Goal: Task Accomplishment & Management: Manage account settings

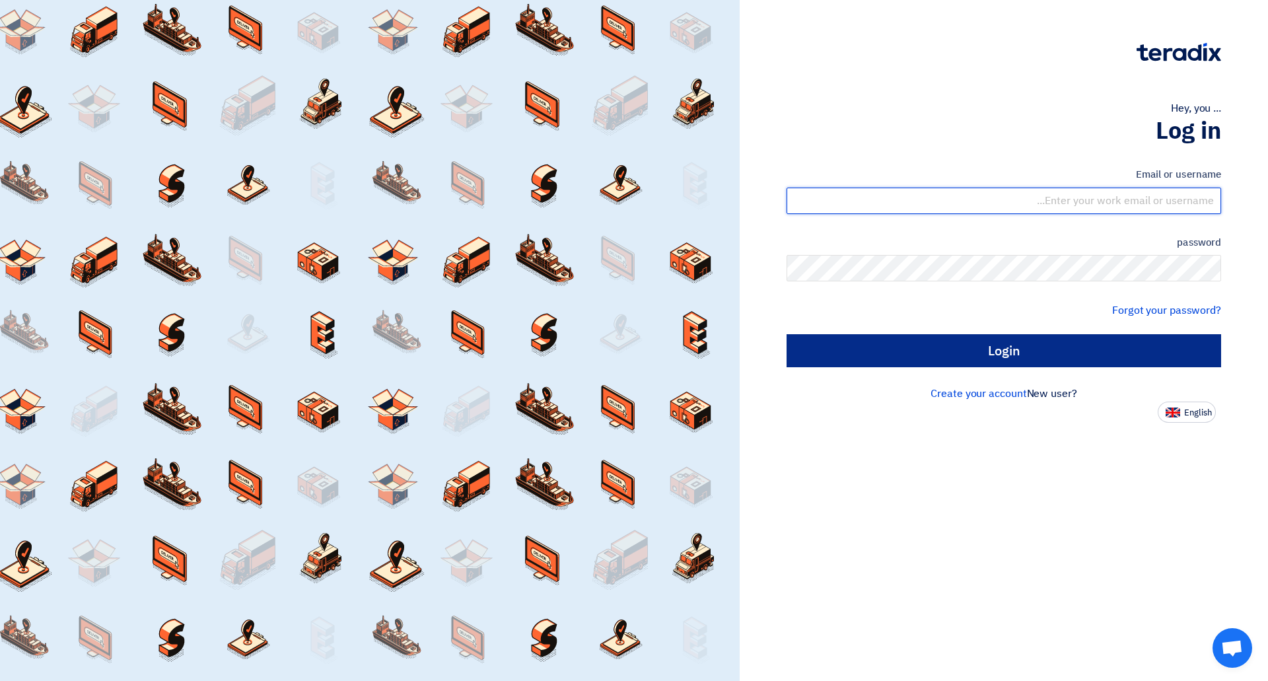
type input "[EMAIL_ADDRESS][DOMAIN_NAME]"
click at [1157, 348] on input "Login" at bounding box center [1003, 350] width 434 height 33
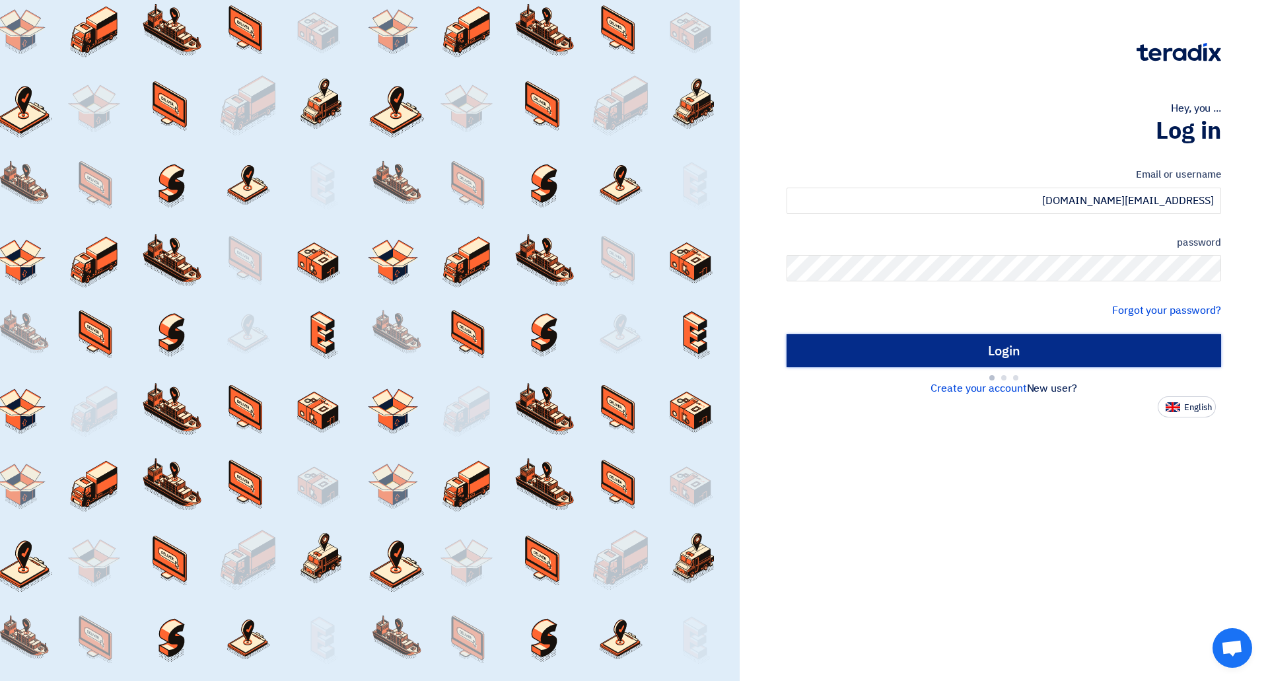
type input "Sign in"
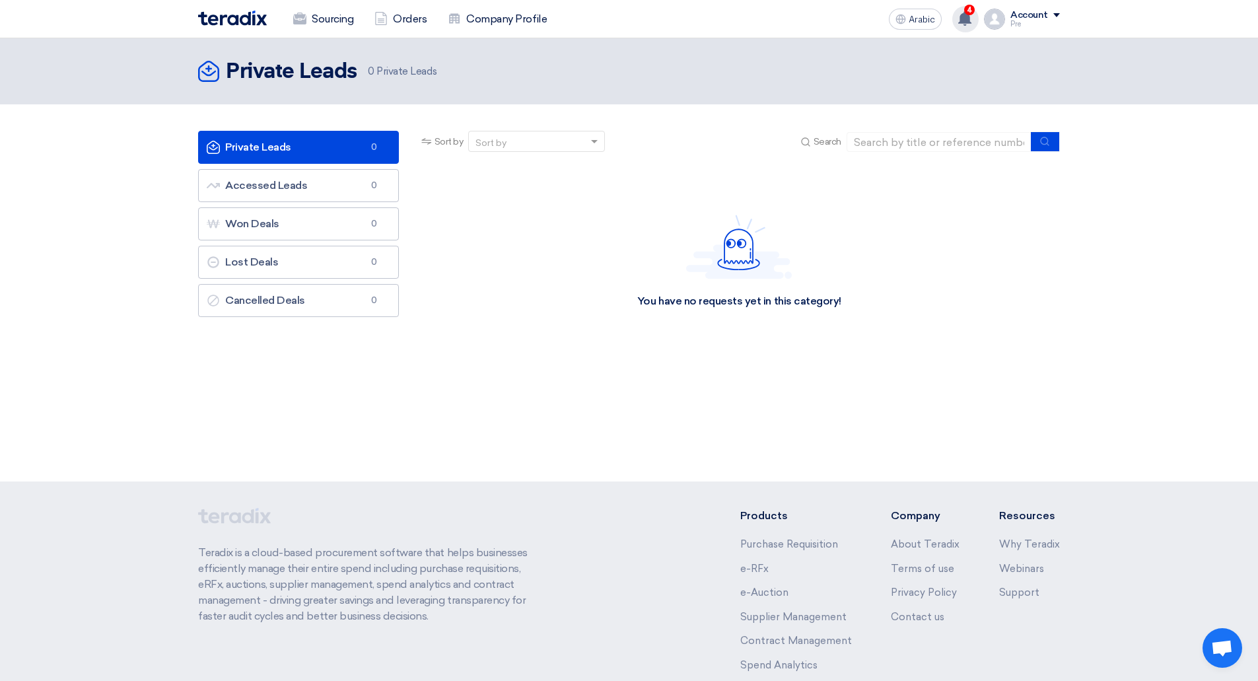
click at [965, 14] on use at bounding box center [964, 18] width 13 height 15
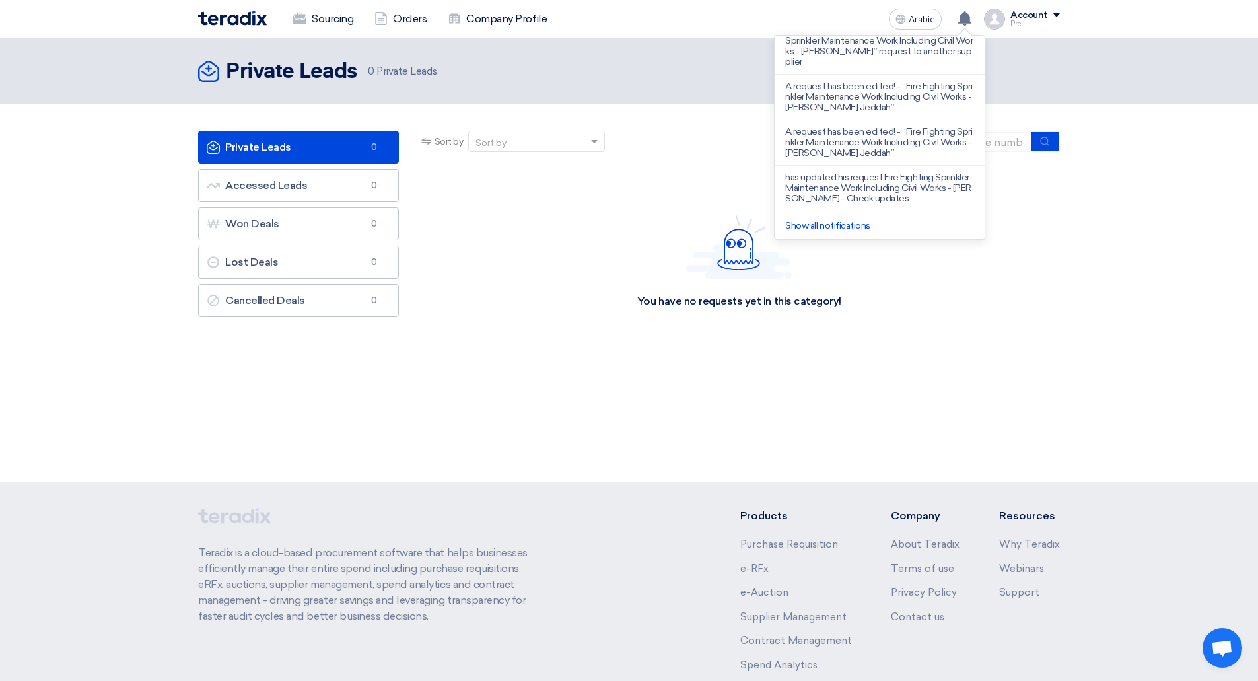
click at [896, 273] on div "You have no requests yet in this category!" at bounding box center [739, 261] width 641 height 198
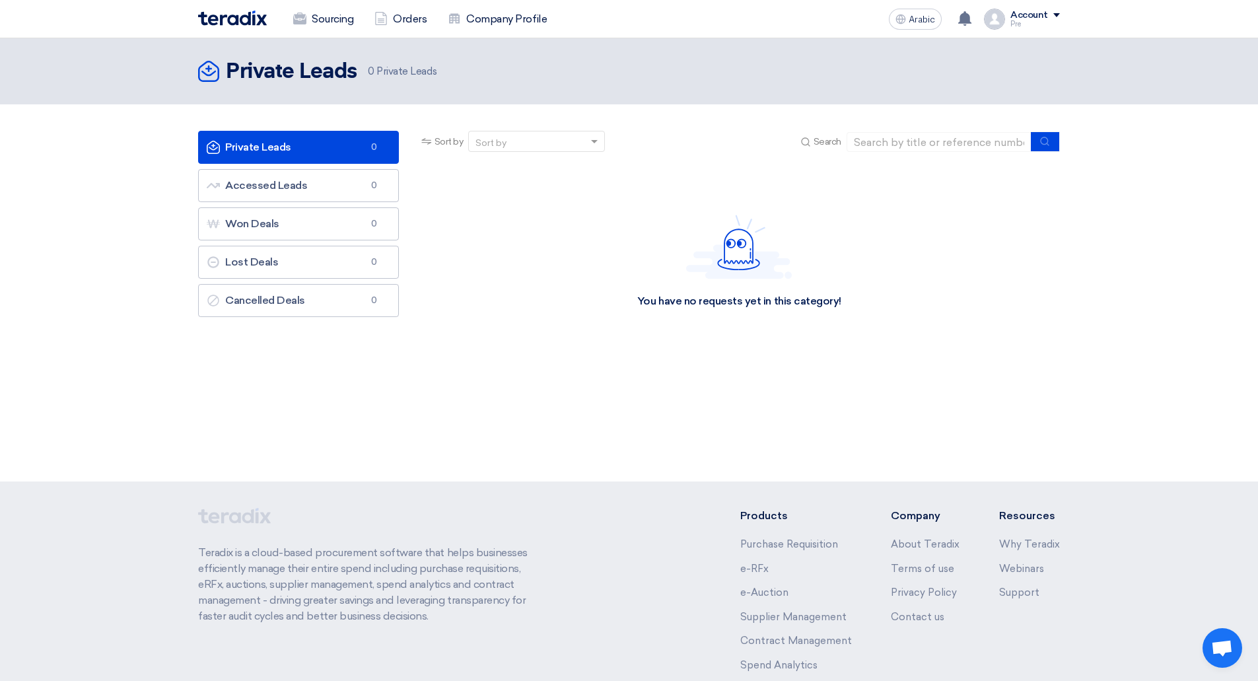
click at [1016, 24] on font "Pre" at bounding box center [1015, 24] width 11 height 9
click at [995, 261] on div "You have no requests yet in this category!" at bounding box center [739, 261] width 641 height 198
click at [480, 24] on font "Company Profile" at bounding box center [506, 19] width 81 height 13
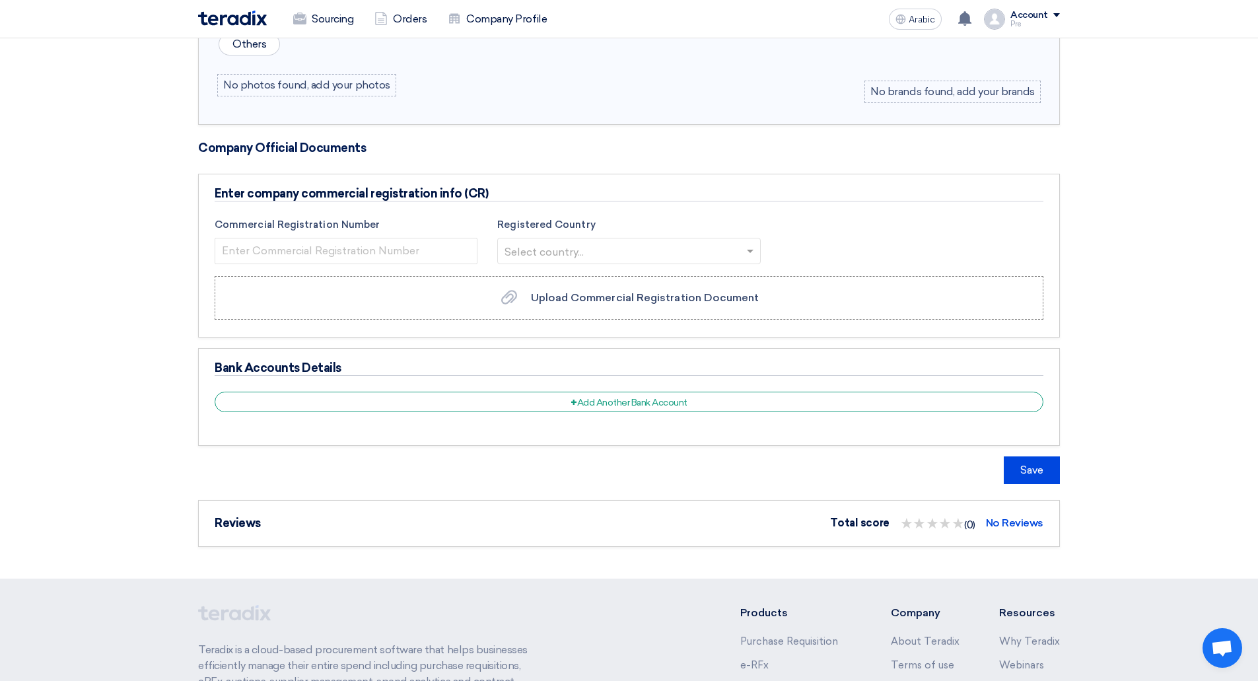
scroll to position [528, 0]
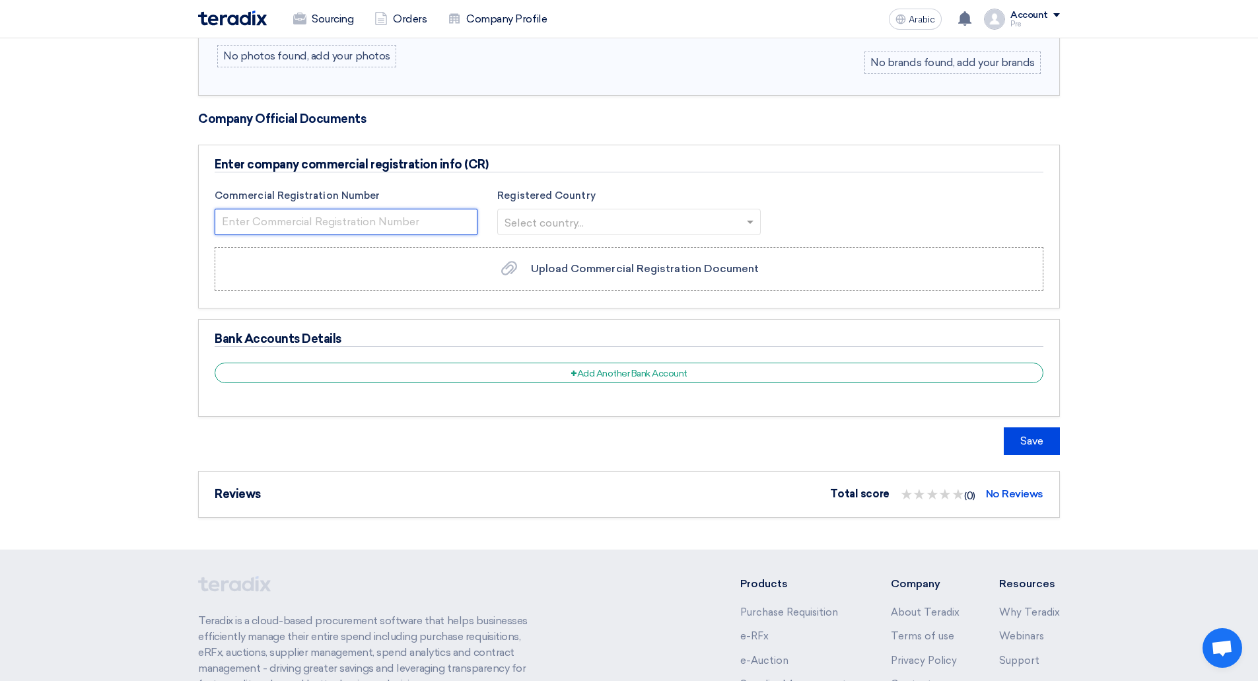
click at [399, 211] on input "number" at bounding box center [346, 222] width 263 height 26
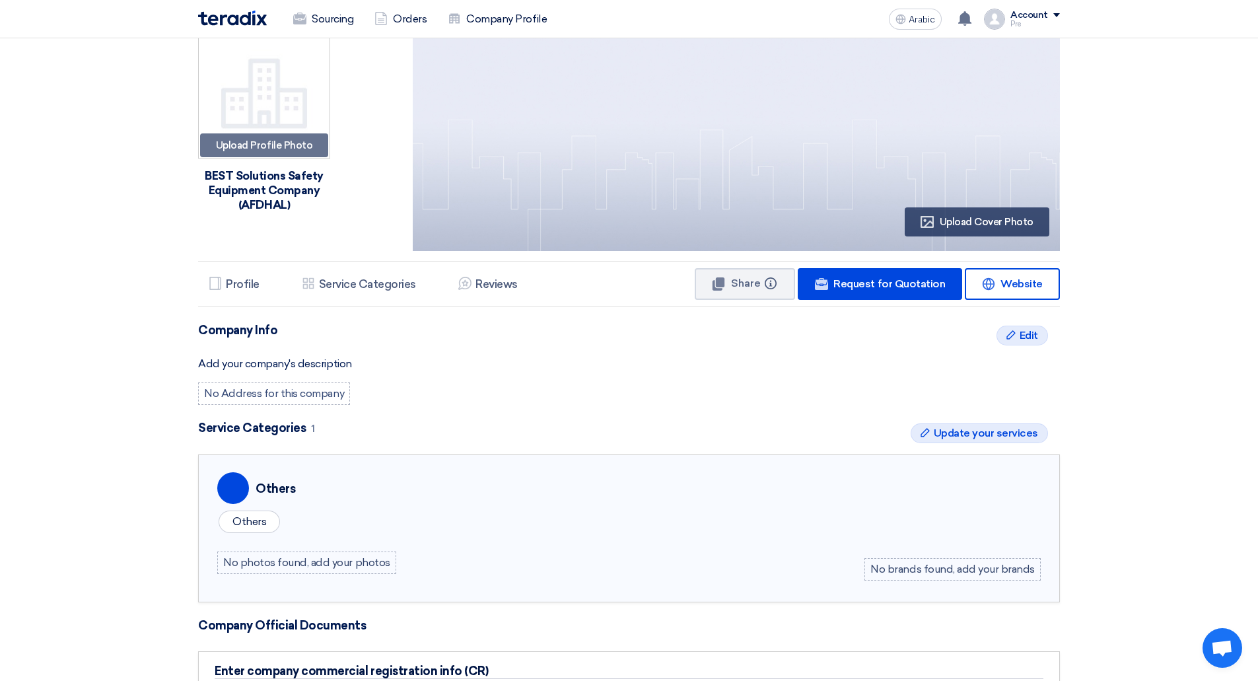
scroll to position [0, 0]
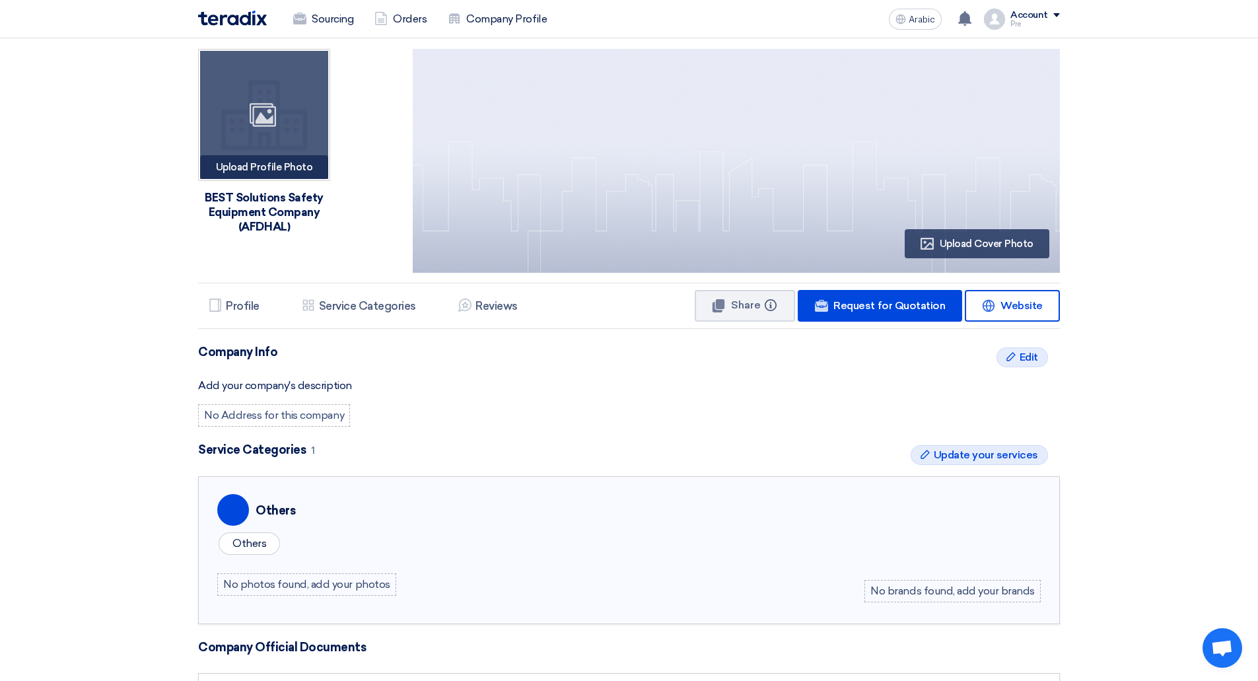
click at [300, 131] on div "Image" at bounding box center [264, 115] width 128 height 128
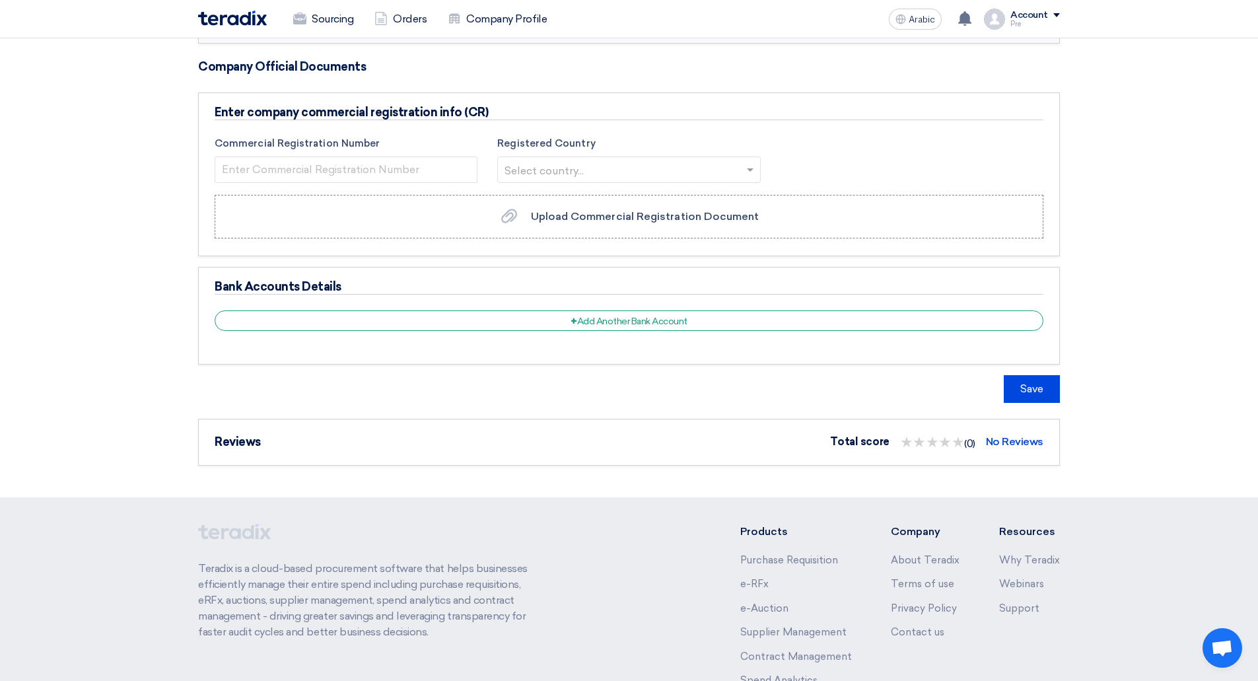
scroll to position [594, 0]
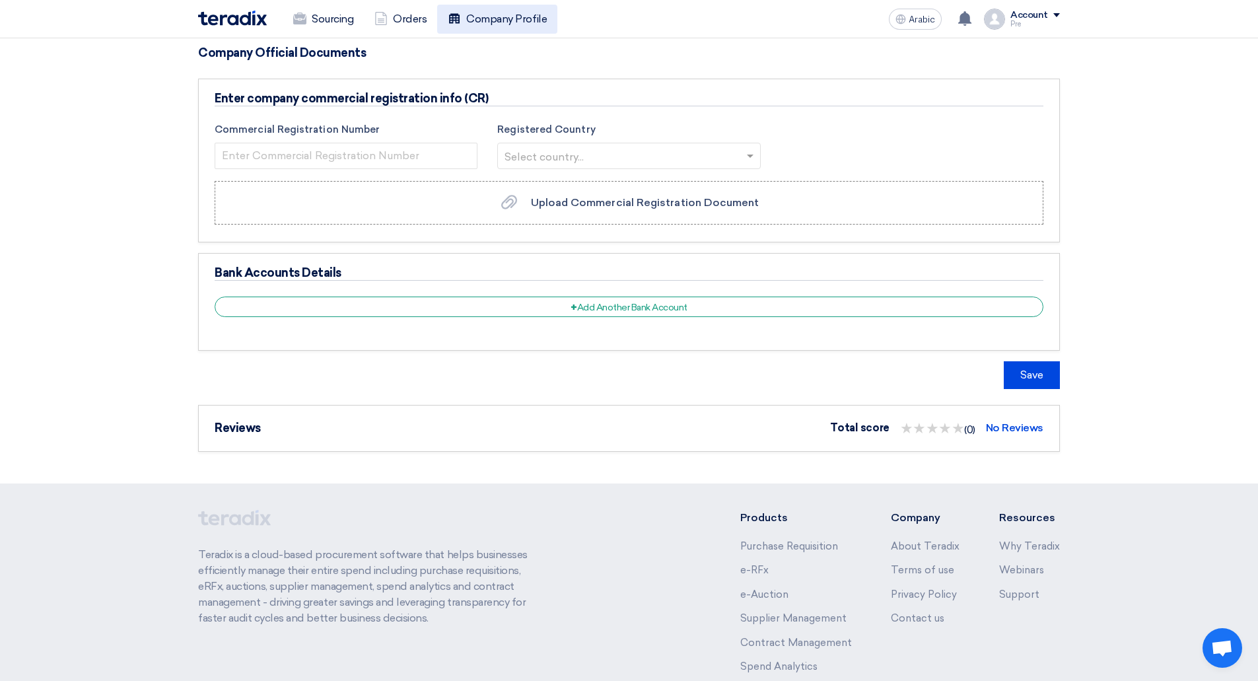
click at [512, 24] on font "Company Profile" at bounding box center [506, 19] width 81 height 13
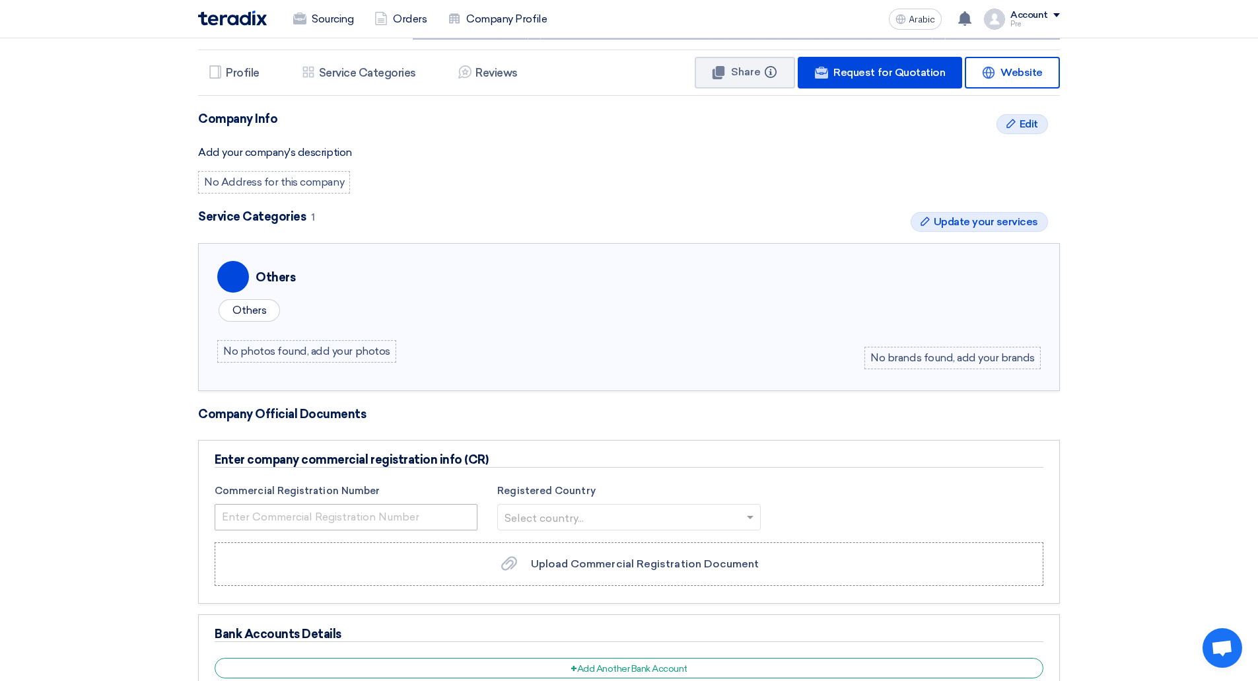
scroll to position [167, 0]
